Goal: Task Accomplishment & Management: Manage account settings

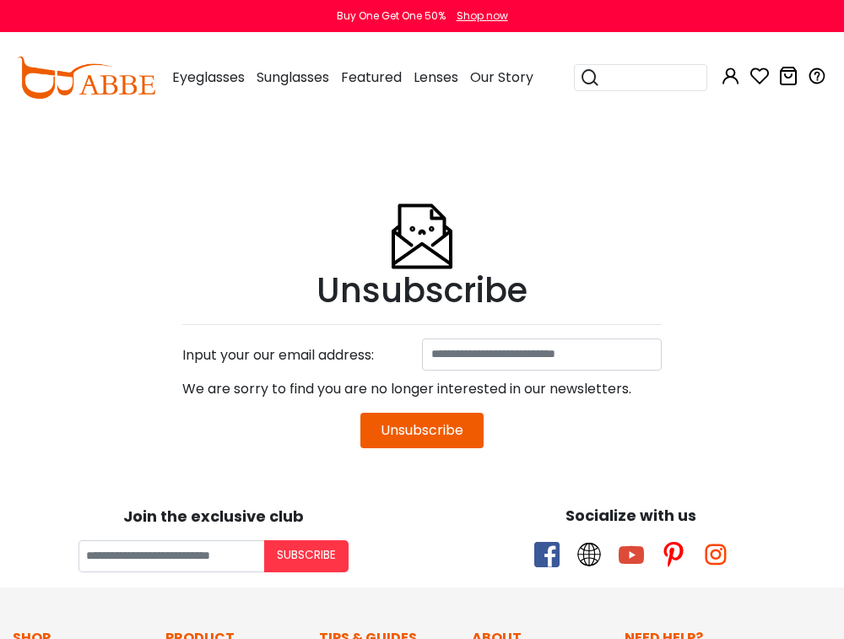
click at [403, 439] on button "Unsubscribe" at bounding box center [421, 430] width 123 height 35
click at [500, 351] on input at bounding box center [542, 354] width 240 height 32
type input "**********"
click at [437, 416] on button "Unsubscribe" at bounding box center [421, 430] width 123 height 35
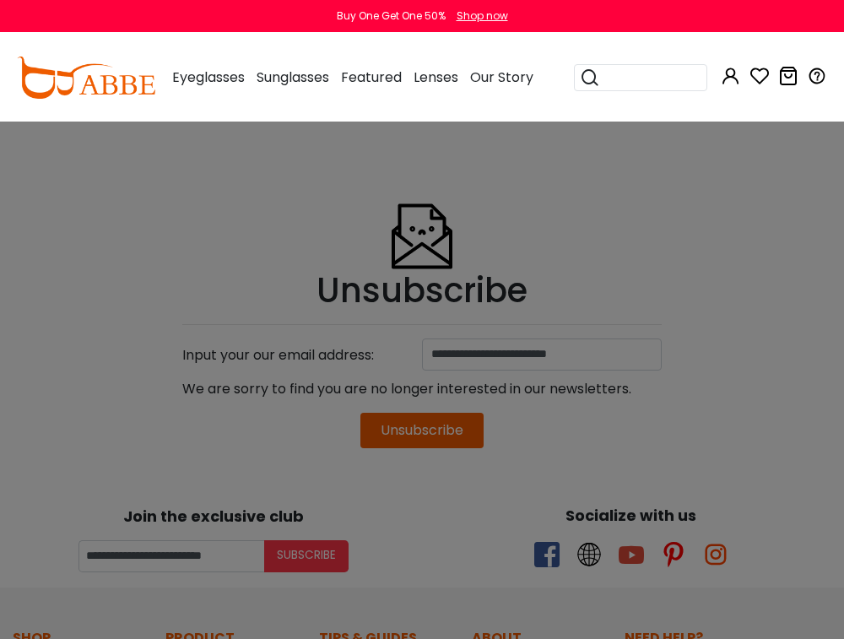
click at [440, 442] on div at bounding box center [422, 319] width 844 height 639
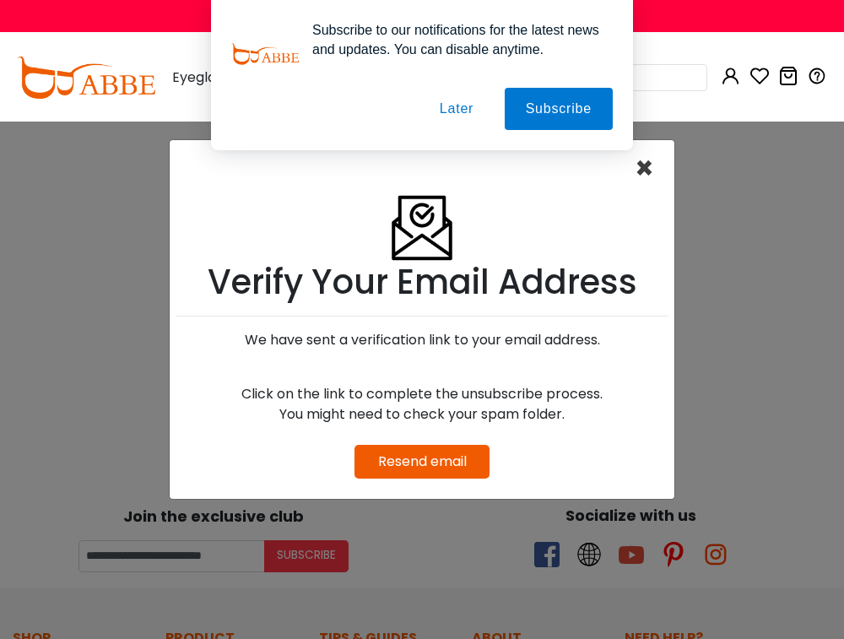
click at [645, 161] on span "×" at bounding box center [644, 168] width 19 height 43
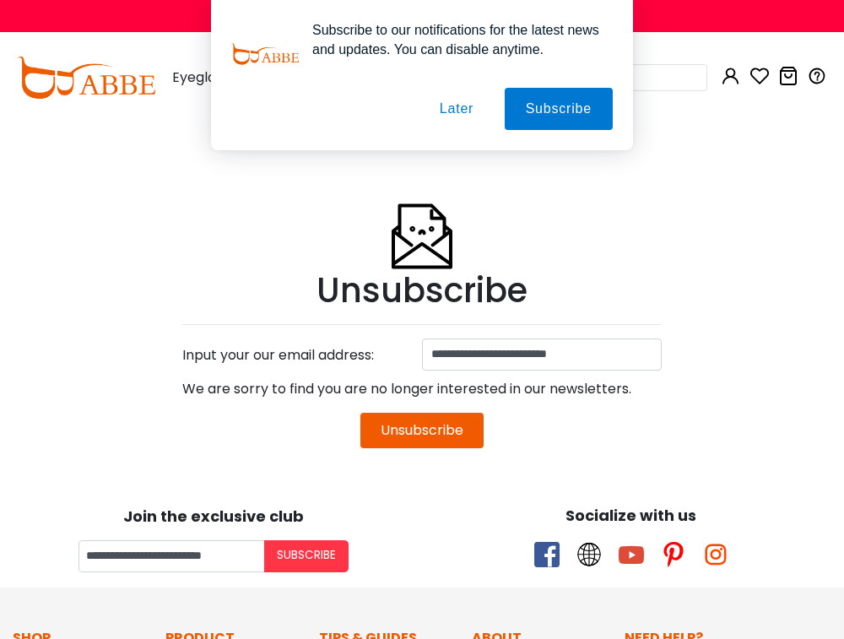
click at [415, 433] on button "Unsubscribe" at bounding box center [421, 430] width 123 height 35
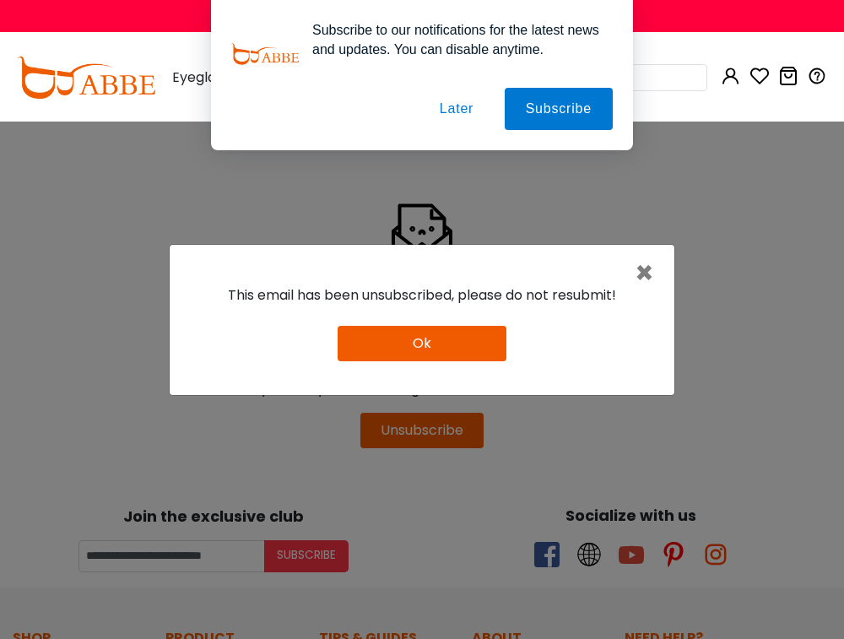
click at [445, 341] on button "Ok" at bounding box center [422, 343] width 169 height 35
